Goal: Book appointment/travel/reservation

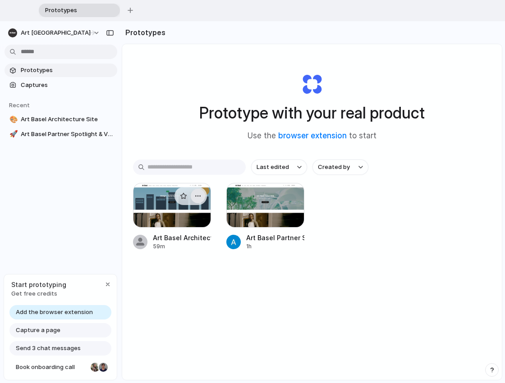
click at [198, 197] on div "button" at bounding box center [197, 195] width 7 height 7
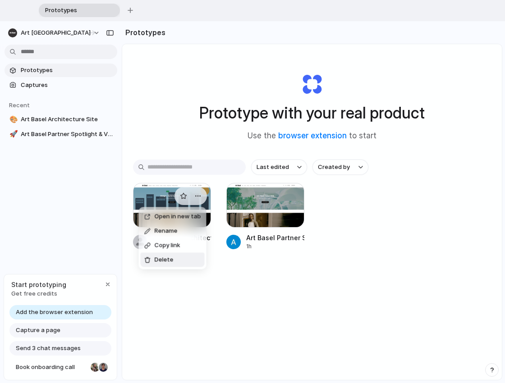
click at [170, 259] on span "Delete" at bounding box center [164, 259] width 19 height 9
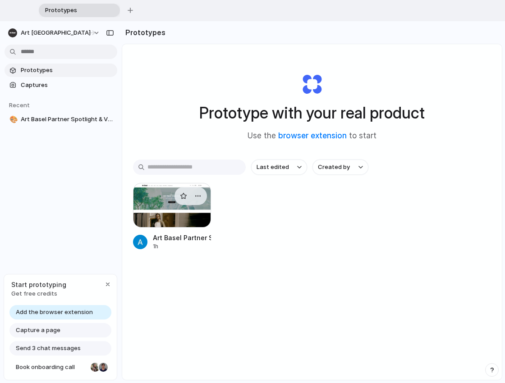
click at [166, 222] on div at bounding box center [172, 205] width 78 height 45
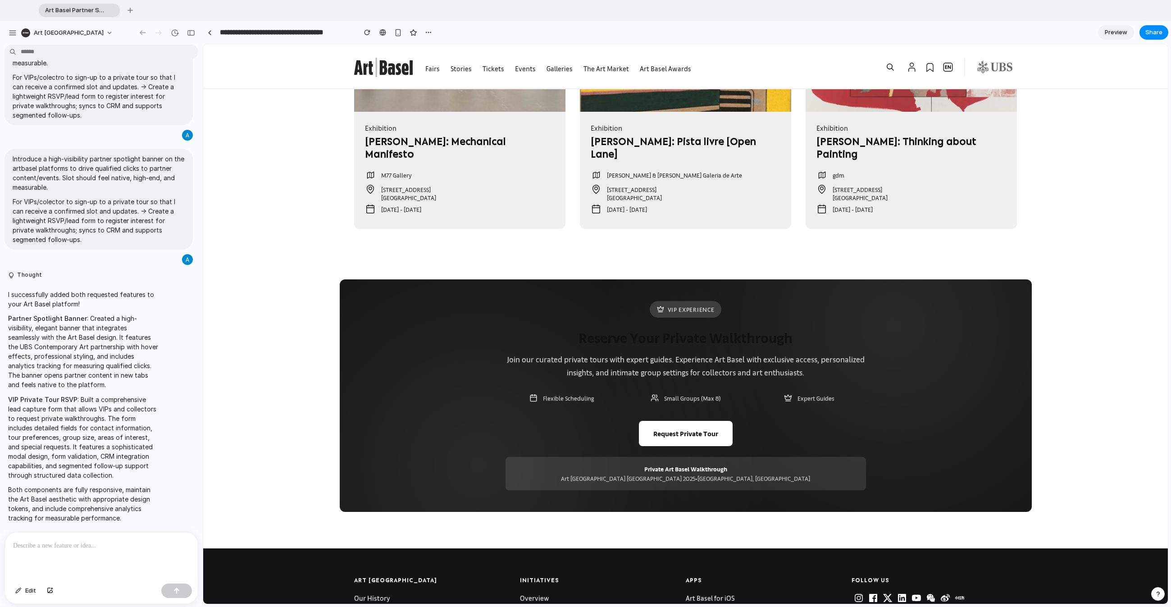
scroll to position [1933, 0]
click at [504, 383] on button "Request Private Tour" at bounding box center [686, 432] width 94 height 25
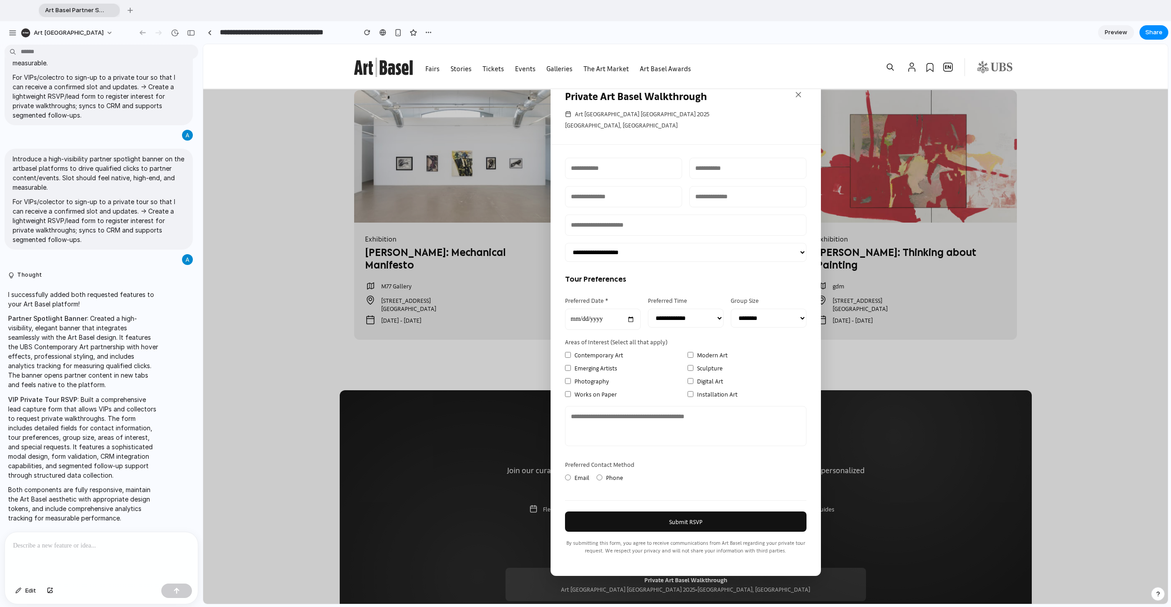
scroll to position [0, 0]
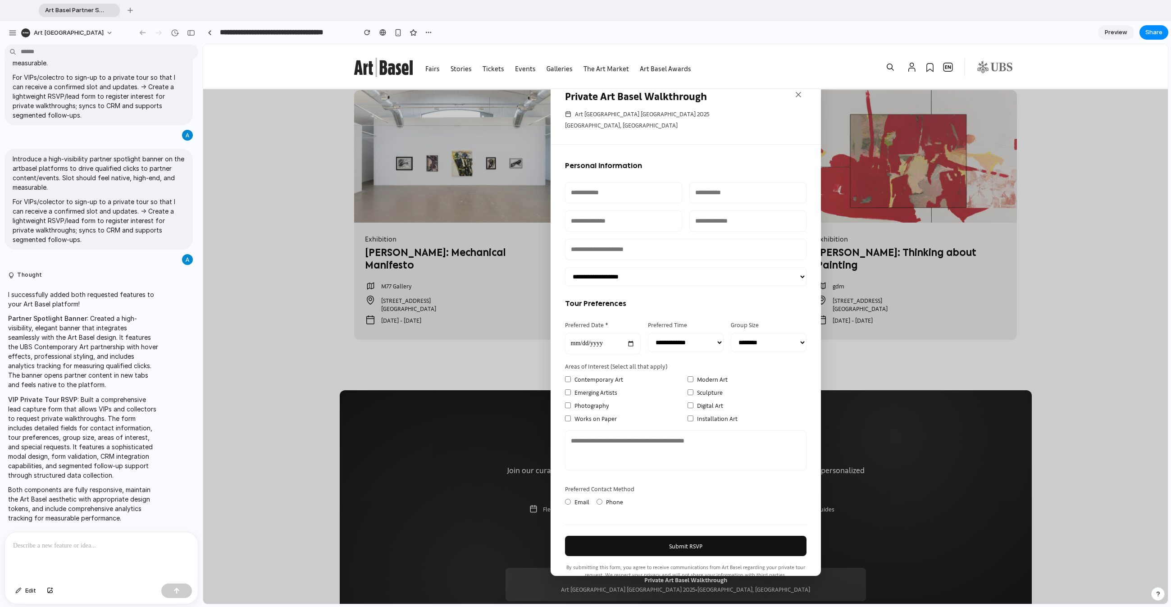
click at [504, 341] on select "**********" at bounding box center [686, 342] width 76 height 19
click at [504, 346] on select "* ****** * ****** * ****** * ****** * ****** * ****** * ****** * ******" at bounding box center [769, 342] width 76 height 19
click at [504, 383] on div "Contemporary Art Modern Art Emerging Artists Sculpture Photography Digital Art …" at bounding box center [686, 398] width 242 height 49
drag, startPoint x: 572, startPoint y: 381, endPoint x: 576, endPoint y: 399, distance: 18.8
click at [504, 381] on label "Contemporary Art" at bounding box center [624, 378] width 119 height 9
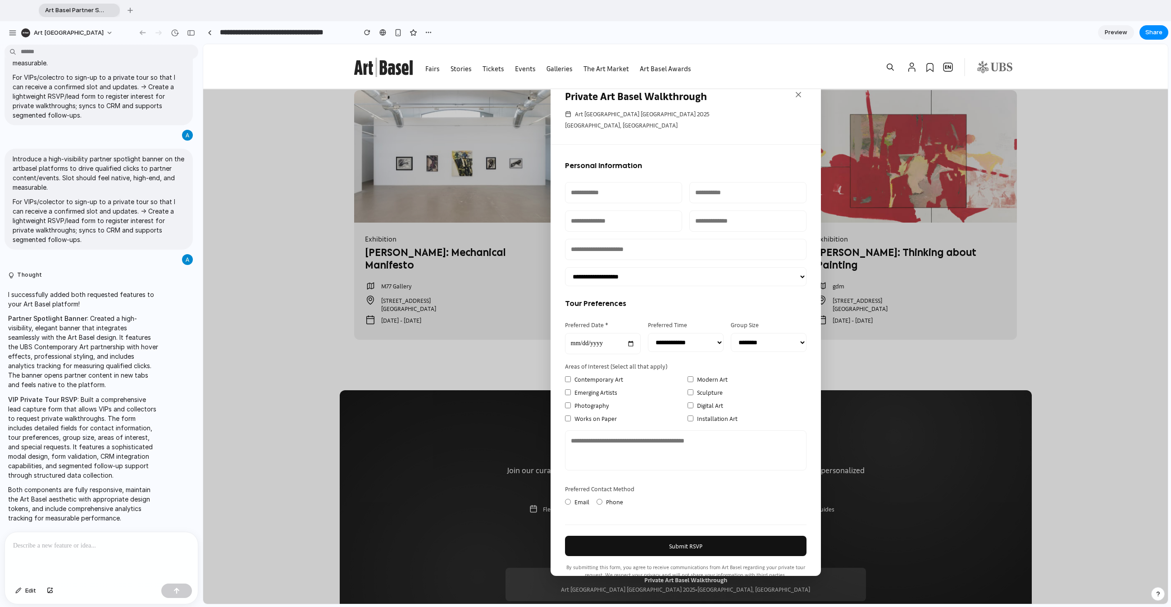
click at [504, 383] on label "Photography" at bounding box center [624, 405] width 119 height 9
click at [504, 377] on label "Contemporary Art" at bounding box center [624, 378] width 119 height 9
click at [504, 383] on label "Photography" at bounding box center [624, 405] width 119 height 9
click at [504, 383] on label "Digital Art" at bounding box center [747, 405] width 119 height 9
drag, startPoint x: 572, startPoint y: 417, endPoint x: 580, endPoint y: 424, distance: 10.8
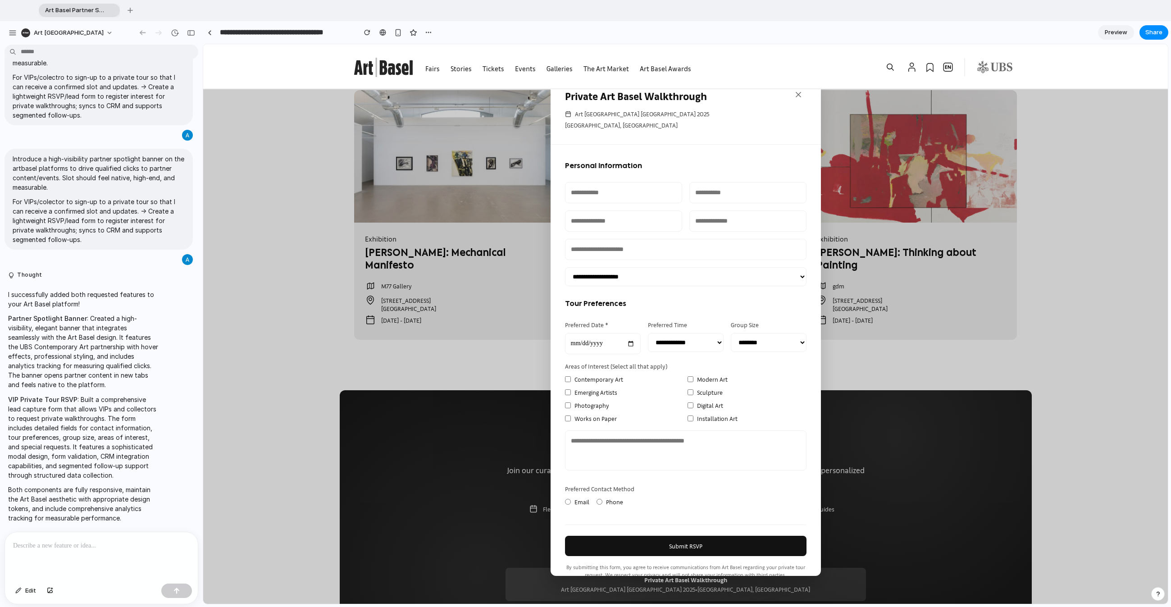
click at [504, 383] on label "Works on Paper" at bounding box center [624, 418] width 119 height 9
drag, startPoint x: 589, startPoint y: 420, endPoint x: 625, endPoint y: 407, distance: 37.9
click at [504, 383] on label "Works on Paper" at bounding box center [624, 418] width 119 height 9
click at [504, 381] on label "Modern Art" at bounding box center [747, 378] width 119 height 9
click at [504, 383] on label "Digital Art" at bounding box center [747, 405] width 119 height 9
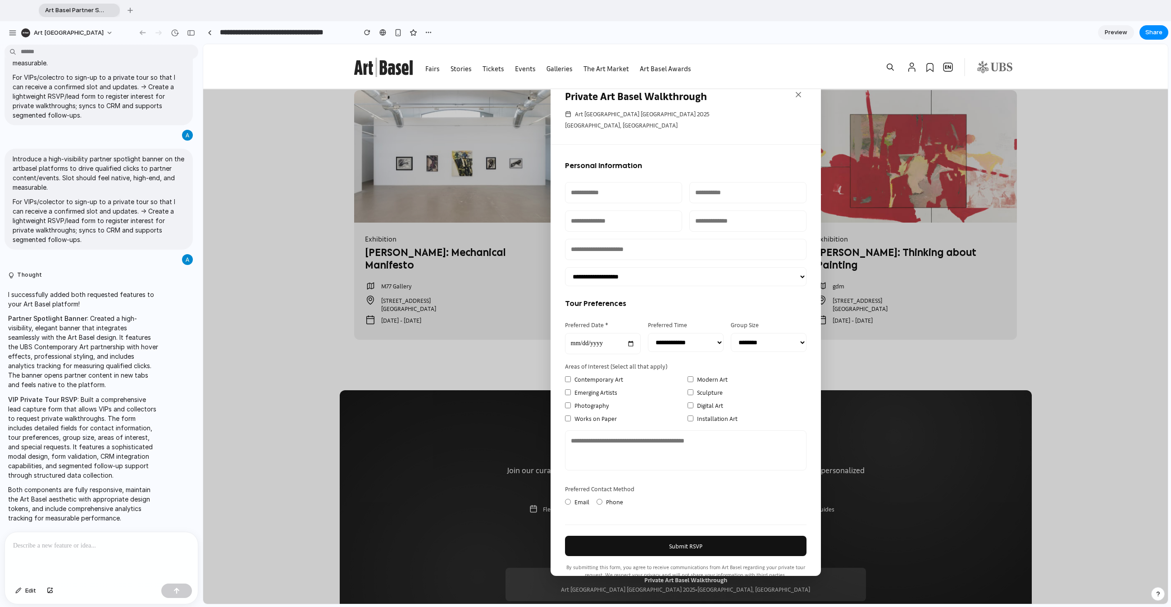
click at [504, 383] on label "Works on Paper" at bounding box center [624, 418] width 119 height 9
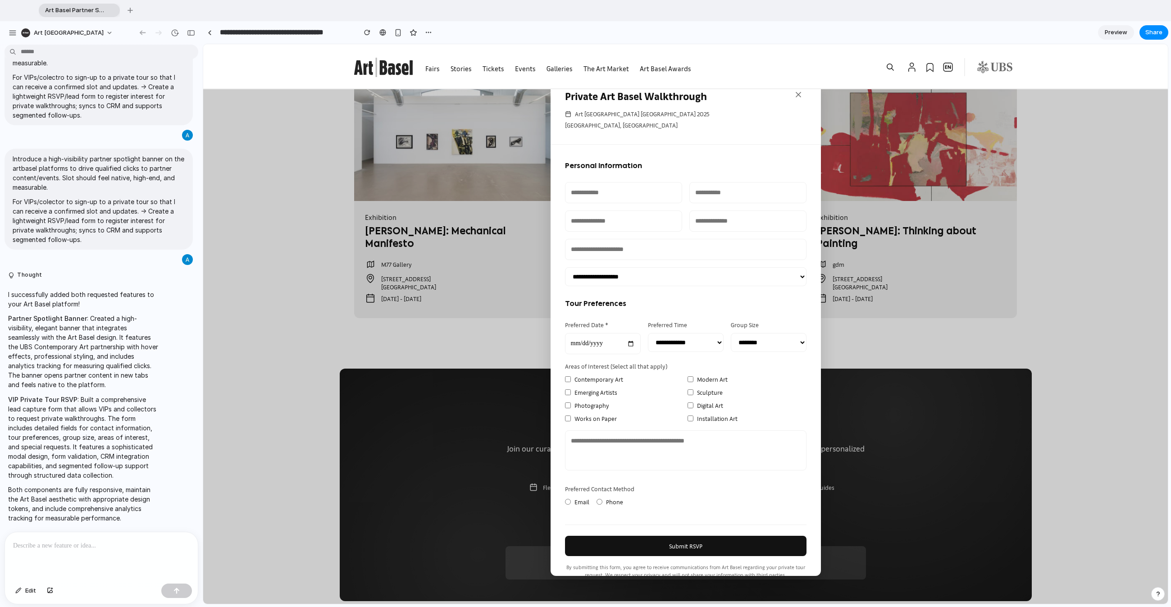
click at [504, 286] on select "**********" at bounding box center [686, 276] width 242 height 19
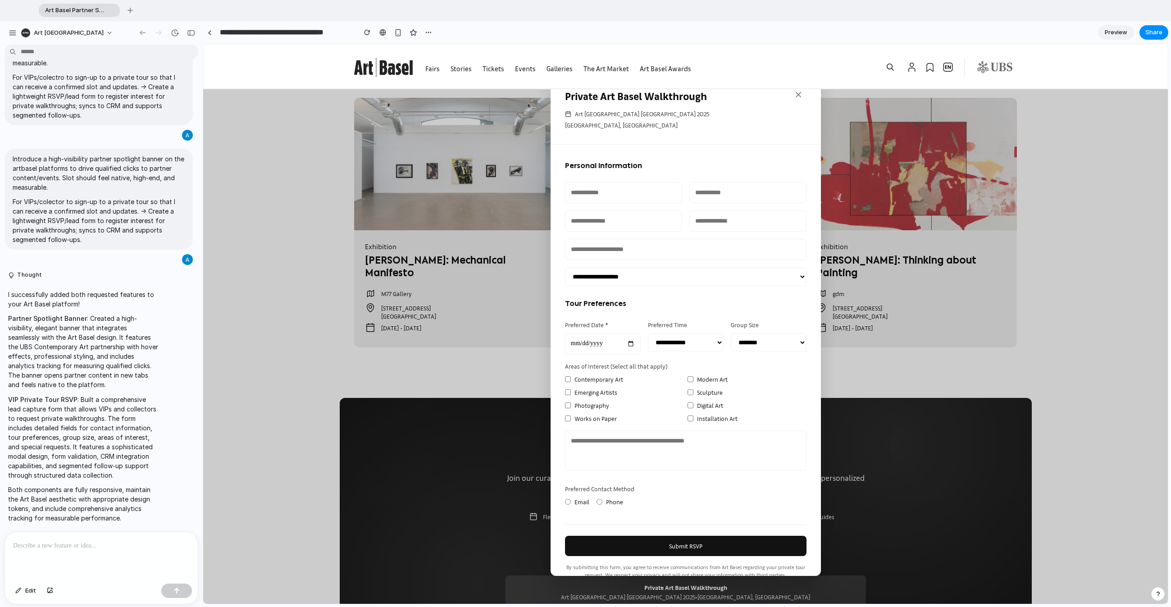
scroll to position [26, 0]
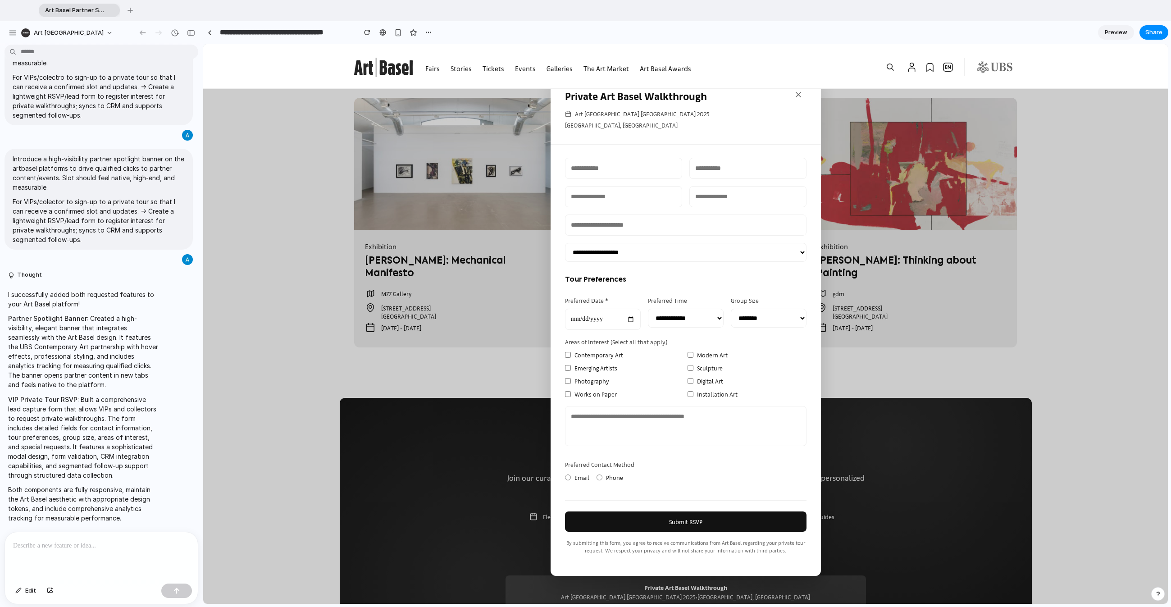
drag, startPoint x: 777, startPoint y: 359, endPoint x: 816, endPoint y: 357, distance: 39.7
click at [504, 358] on label "Modern Art" at bounding box center [747, 354] width 119 height 9
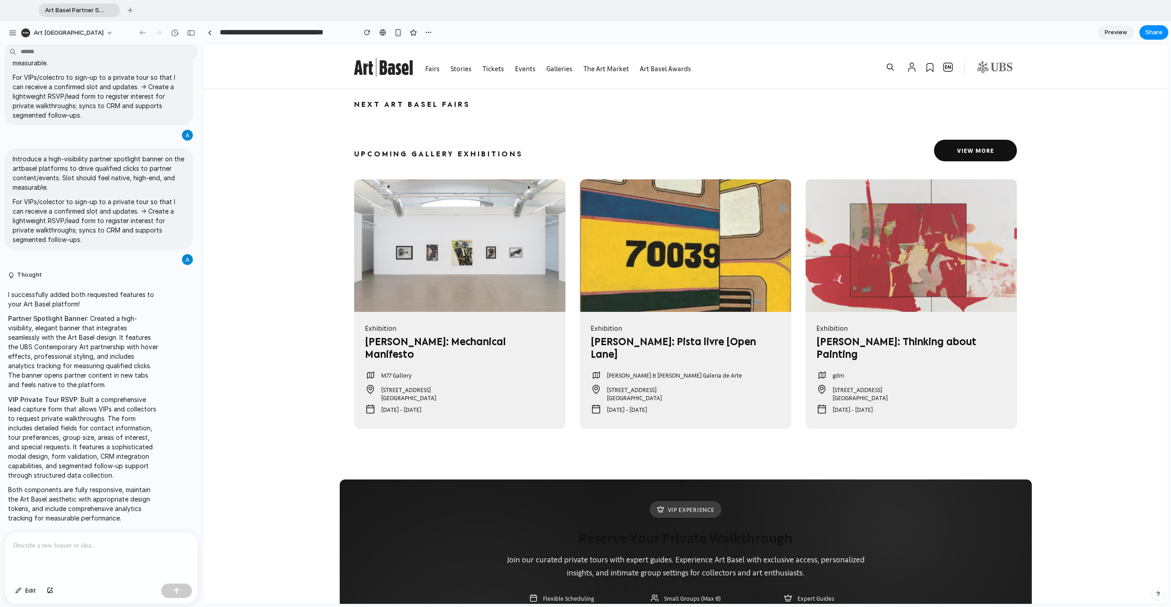
scroll to position [1902, 0]
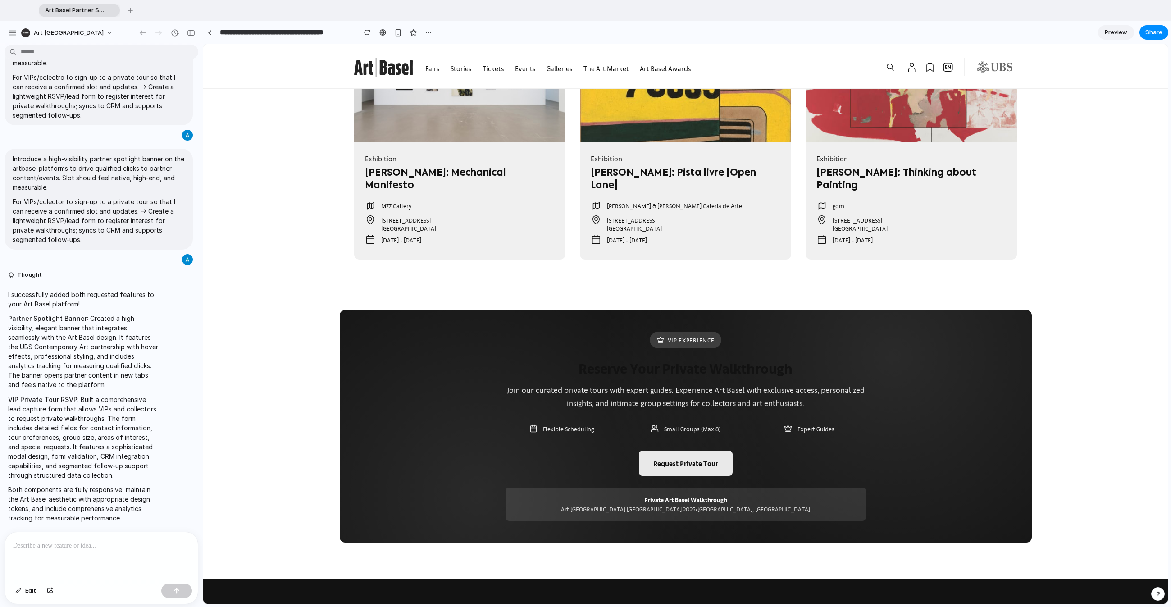
click at [504, 383] on button "Request Private Tour" at bounding box center [686, 463] width 94 height 25
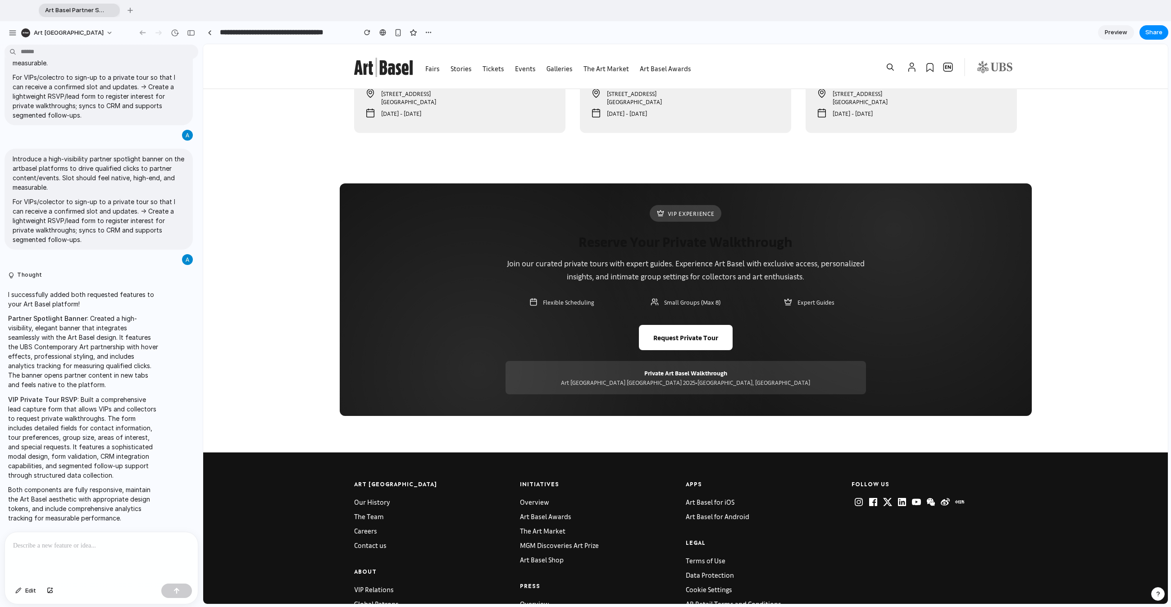
scroll to position [2029, 0]
drag, startPoint x: 671, startPoint y: 193, endPoint x: 628, endPoint y: 201, distance: 43.5
click at [504, 205] on div "VIP Experience" at bounding box center [686, 213] width 72 height 17
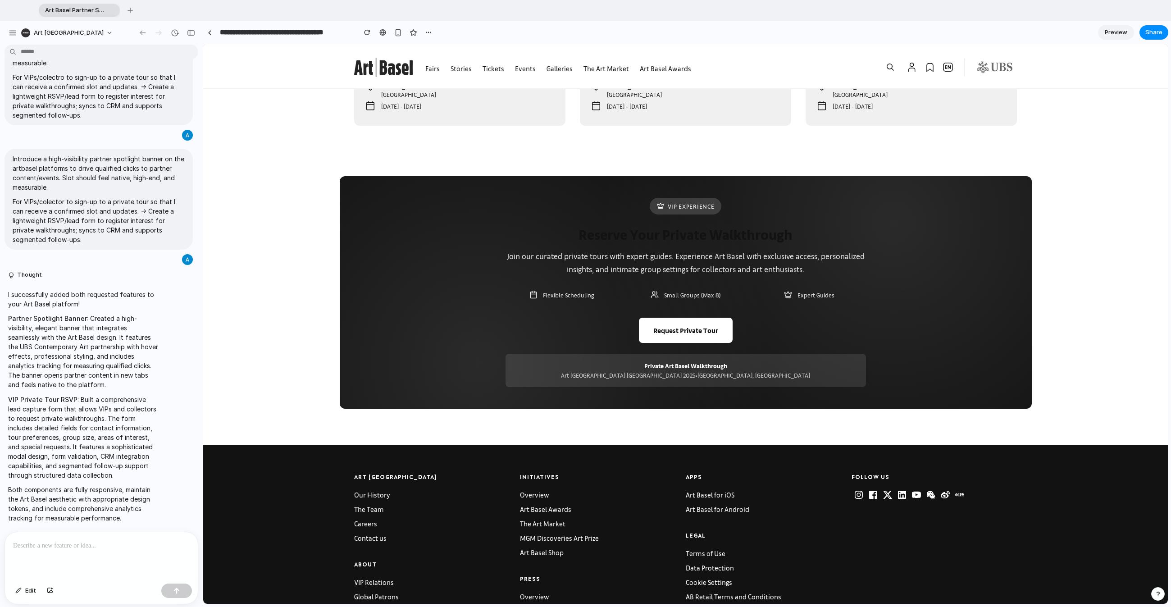
scroll to position [2043, 0]
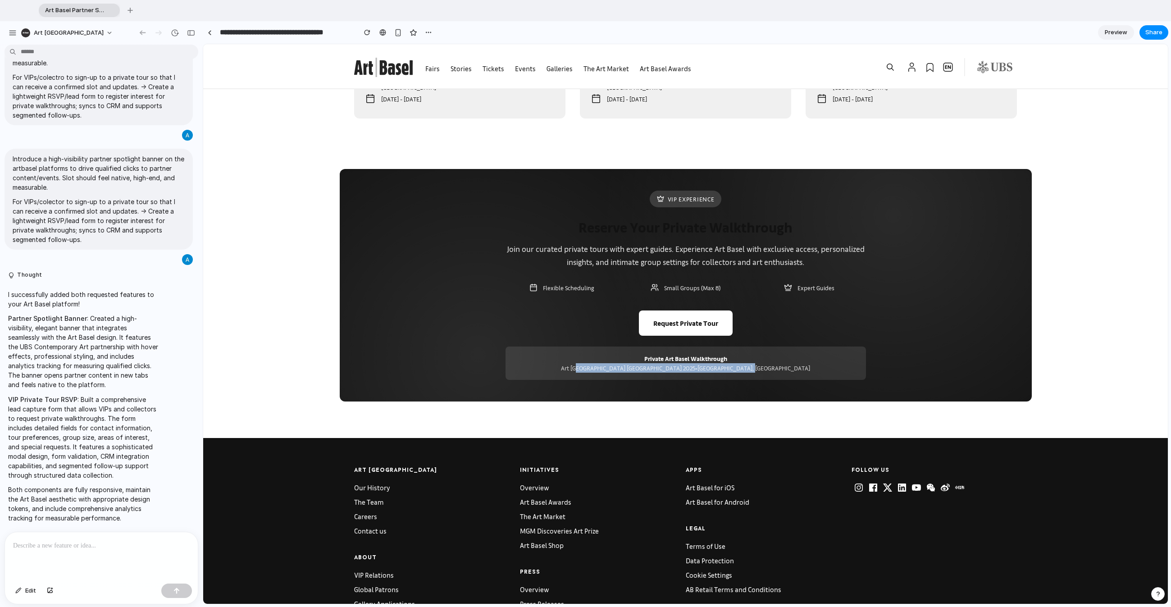
drag, startPoint x: 737, startPoint y: 348, endPoint x: 645, endPoint y: 342, distance: 92.1
click at [504, 346] on div "Private Art Basel Walkthrough Art [GEOGRAPHIC_DATA] [GEOGRAPHIC_DATA] 2025 • [G…" at bounding box center [686, 362] width 360 height 33
drag, startPoint x: 645, startPoint y: 342, endPoint x: 633, endPoint y: 342, distance: 11.7
click at [504, 346] on div "Private Art Basel Walkthrough Art [GEOGRAPHIC_DATA] [GEOGRAPHIC_DATA] 2025 • [G…" at bounding box center [686, 362] width 360 height 33
click at [504, 191] on div "VIP Experience" at bounding box center [686, 199] width 72 height 17
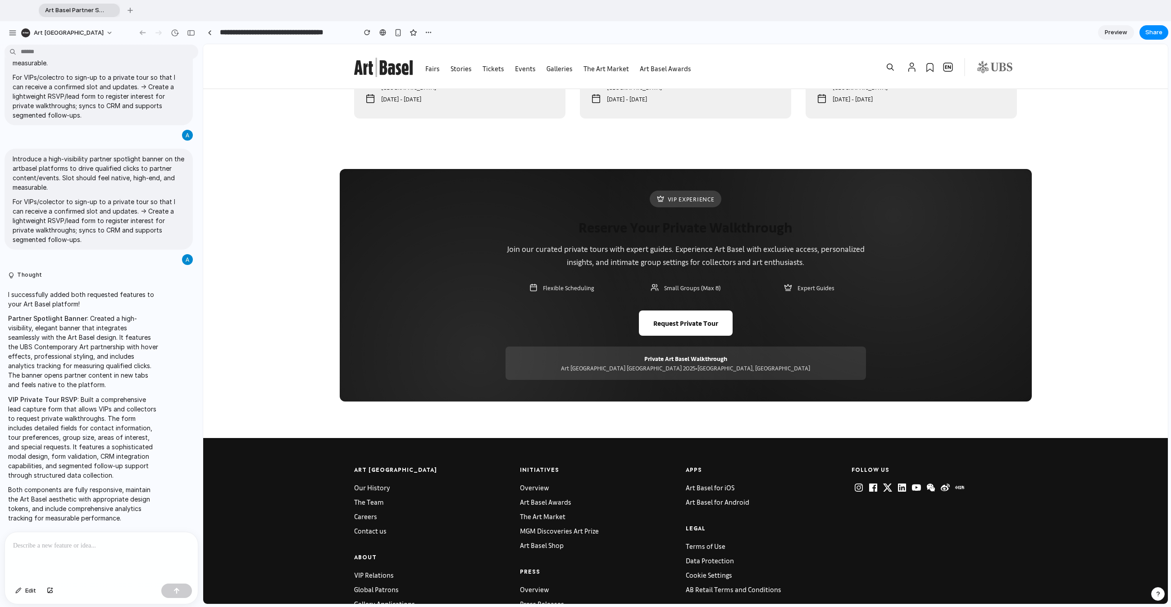
drag, startPoint x: 638, startPoint y: 209, endPoint x: 720, endPoint y: 210, distance: 82.0
click at [504, 218] on h2 "Reserve Your Private Walkthrough" at bounding box center [686, 226] width 360 height 17
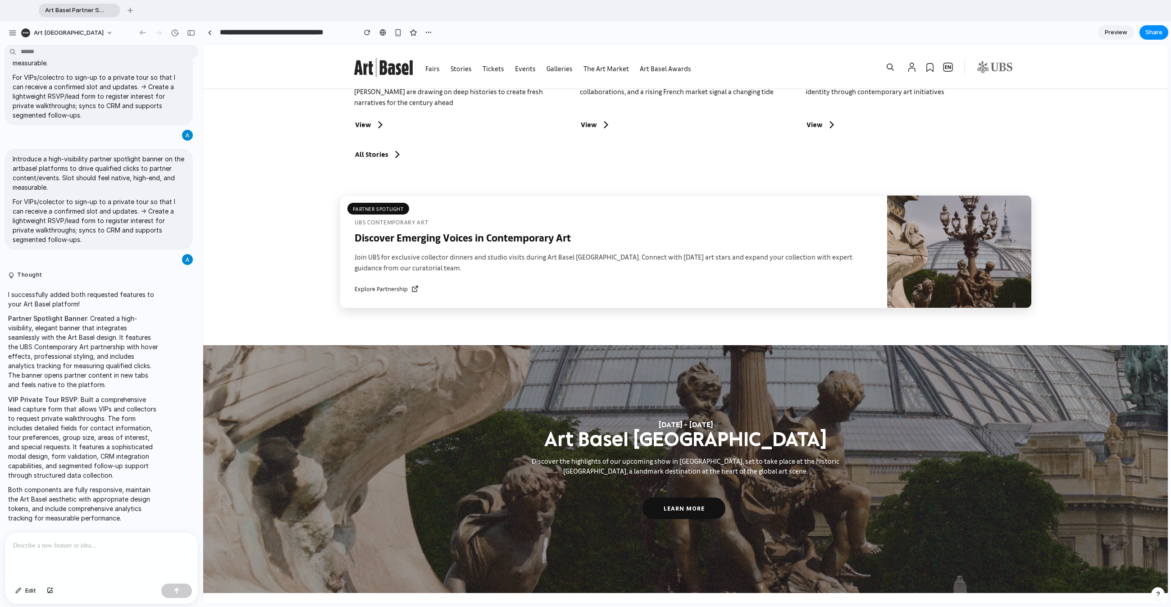
scroll to position [924, 0]
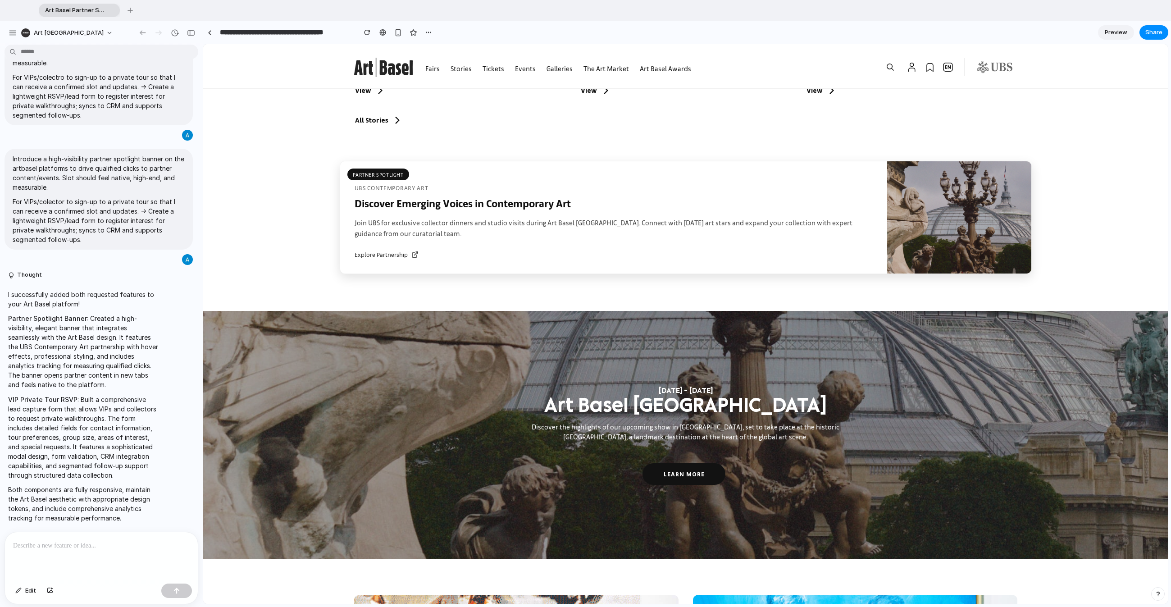
click at [504, 183] on div "UBS Contemporary Art" at bounding box center [614, 187] width 518 height 9
click at [27, 383] on span "Edit" at bounding box center [30, 590] width 11 height 9
click at [393, 162] on div at bounding box center [685, 324] width 965 height 560
click at [67, 383] on p at bounding box center [101, 545] width 177 height 11
click at [300, 183] on p at bounding box center [307, 183] width 67 height 11
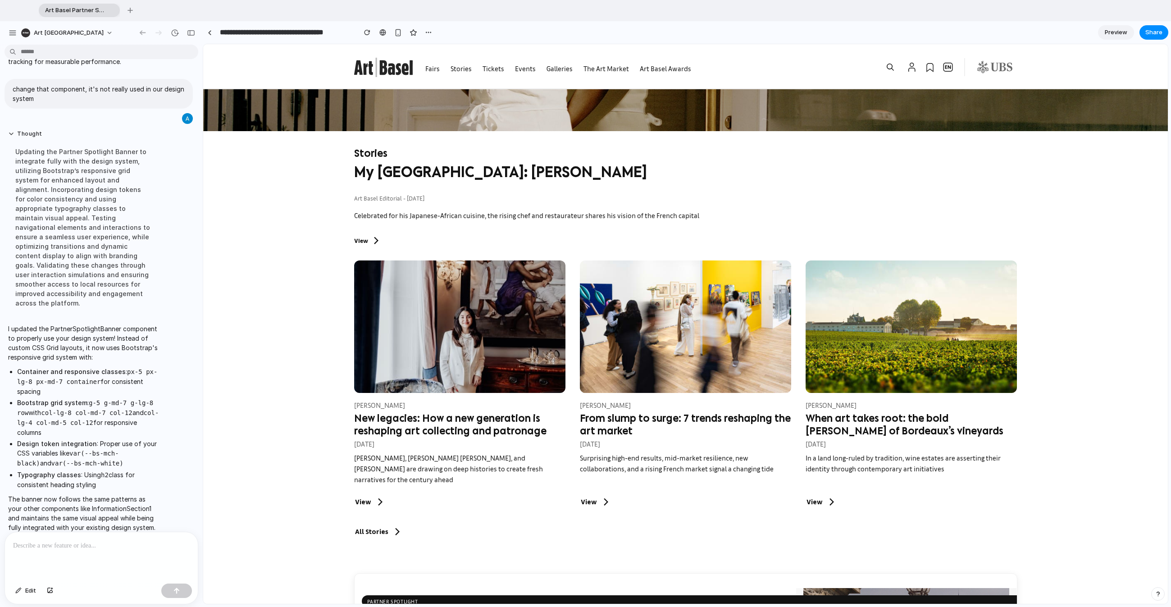
scroll to position [946, 0]
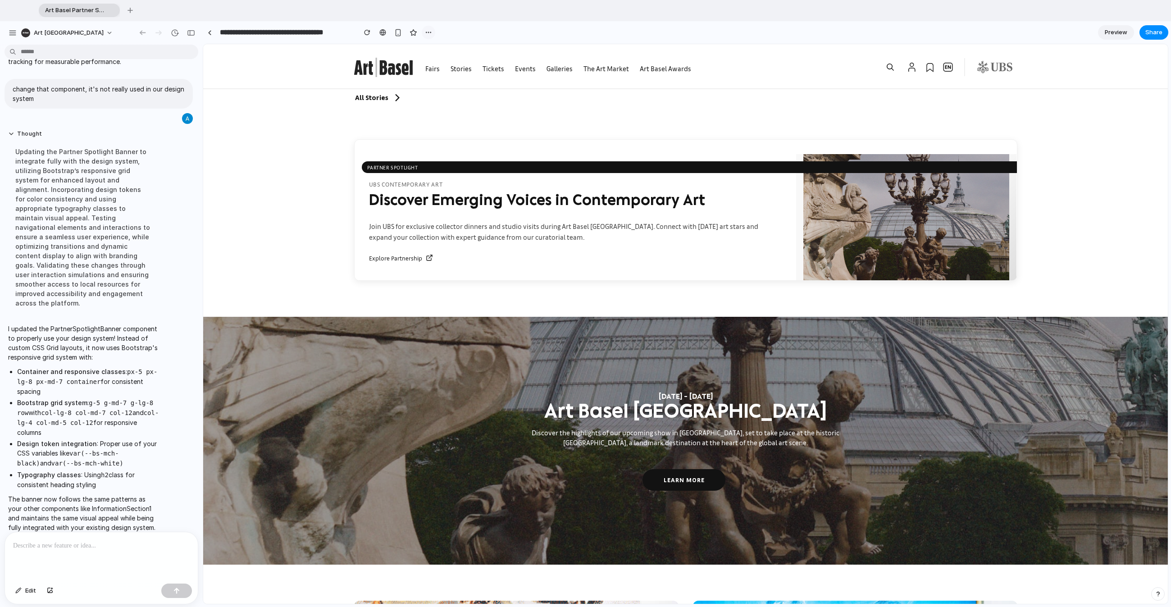
click at [426, 34] on div "button" at bounding box center [428, 32] width 7 height 7
click at [427, 34] on div "Duplicate Delete" at bounding box center [585, 303] width 1171 height 607
click at [139, 32] on div "button" at bounding box center [142, 33] width 9 height 8
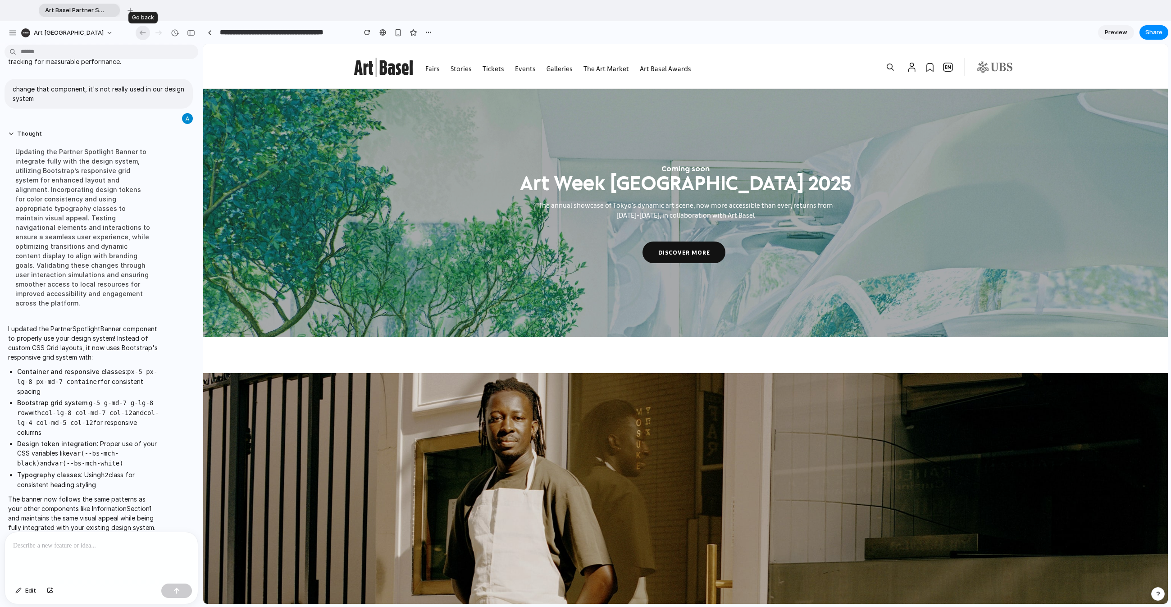
scroll to position [923, 0]
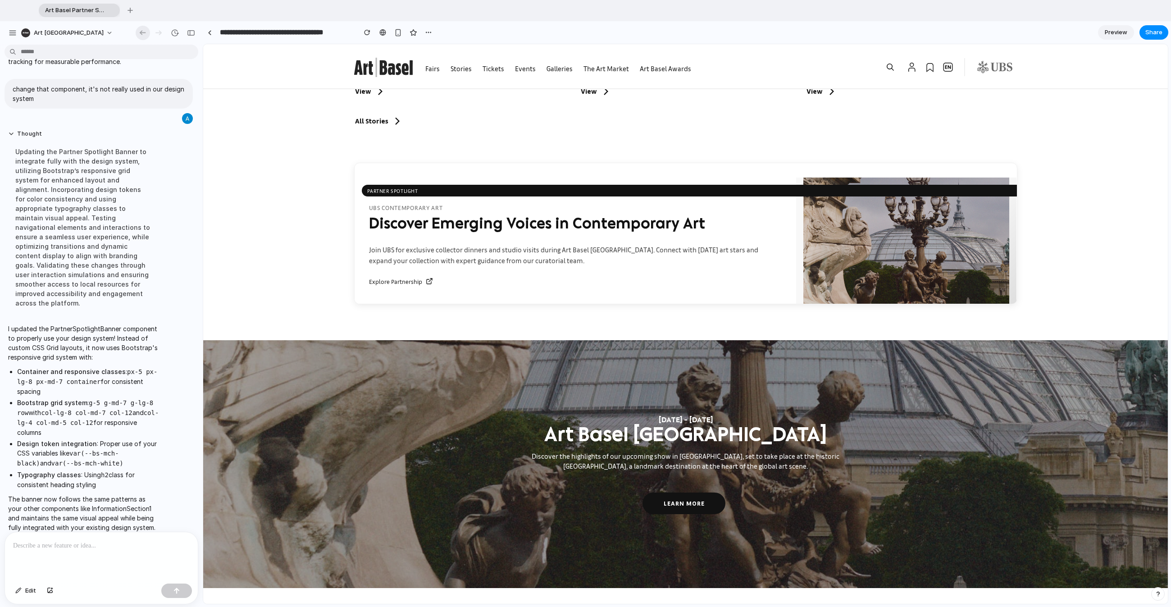
click at [140, 33] on div "button" at bounding box center [142, 33] width 9 height 8
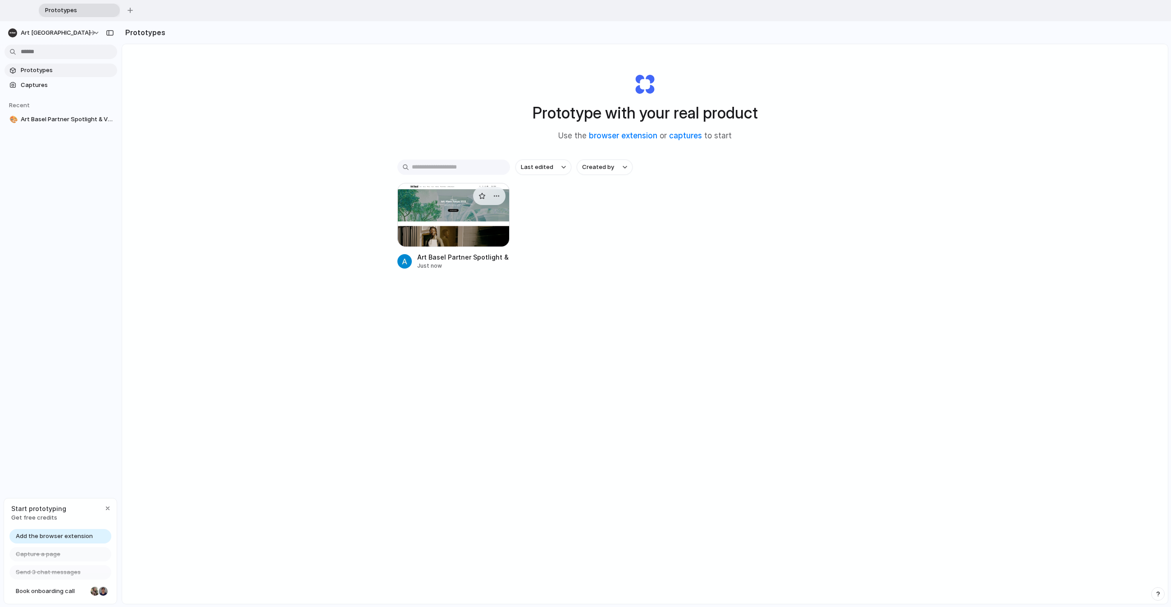
click at [461, 216] on div at bounding box center [453, 215] width 113 height 64
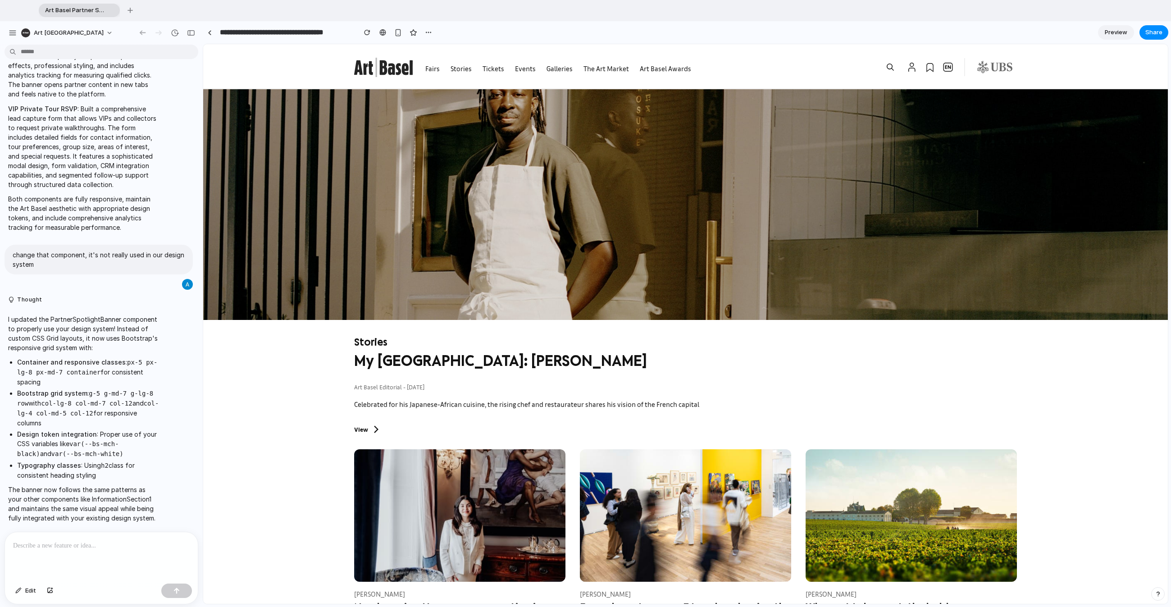
scroll to position [674, 0]
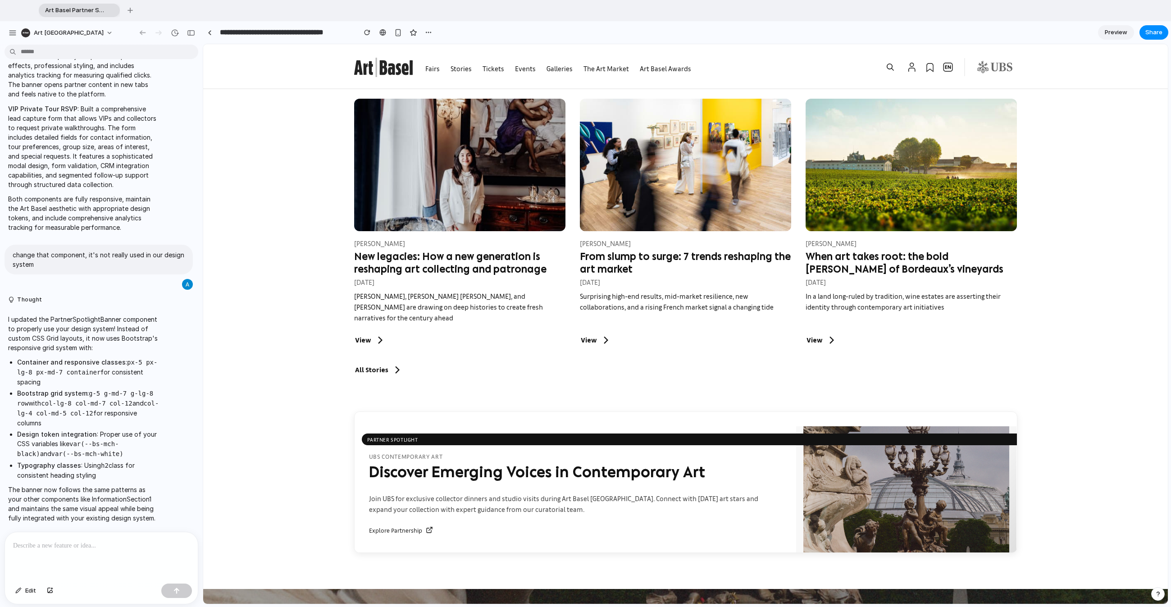
click at [76, 383] on div at bounding box center [101, 556] width 193 height 48
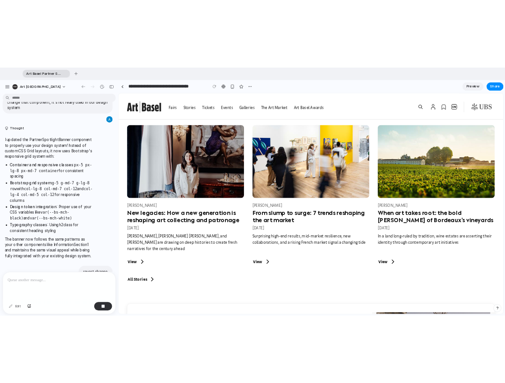
scroll to position [537, 0]
